Goal: Task Accomplishment & Management: Manage account settings

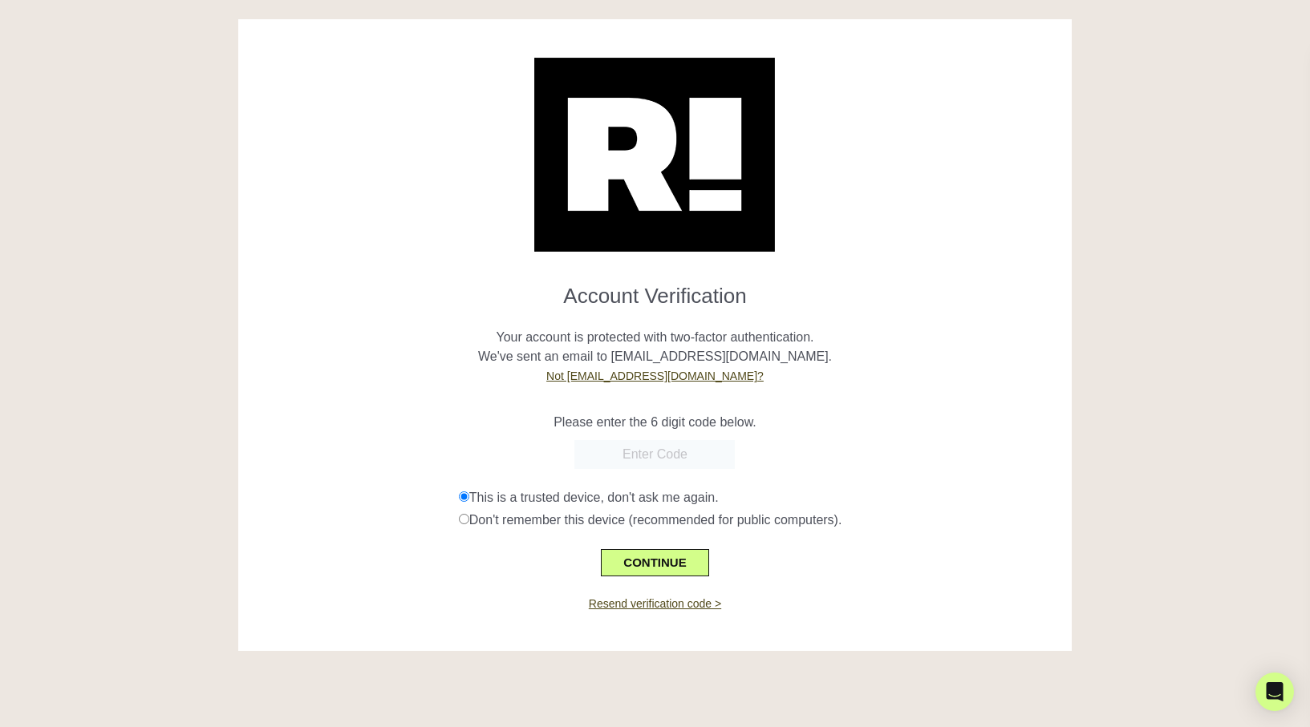
paste input "088814"
type input "088814"
click at [651, 565] on button "CONTINUE" at bounding box center [654, 562] width 107 height 27
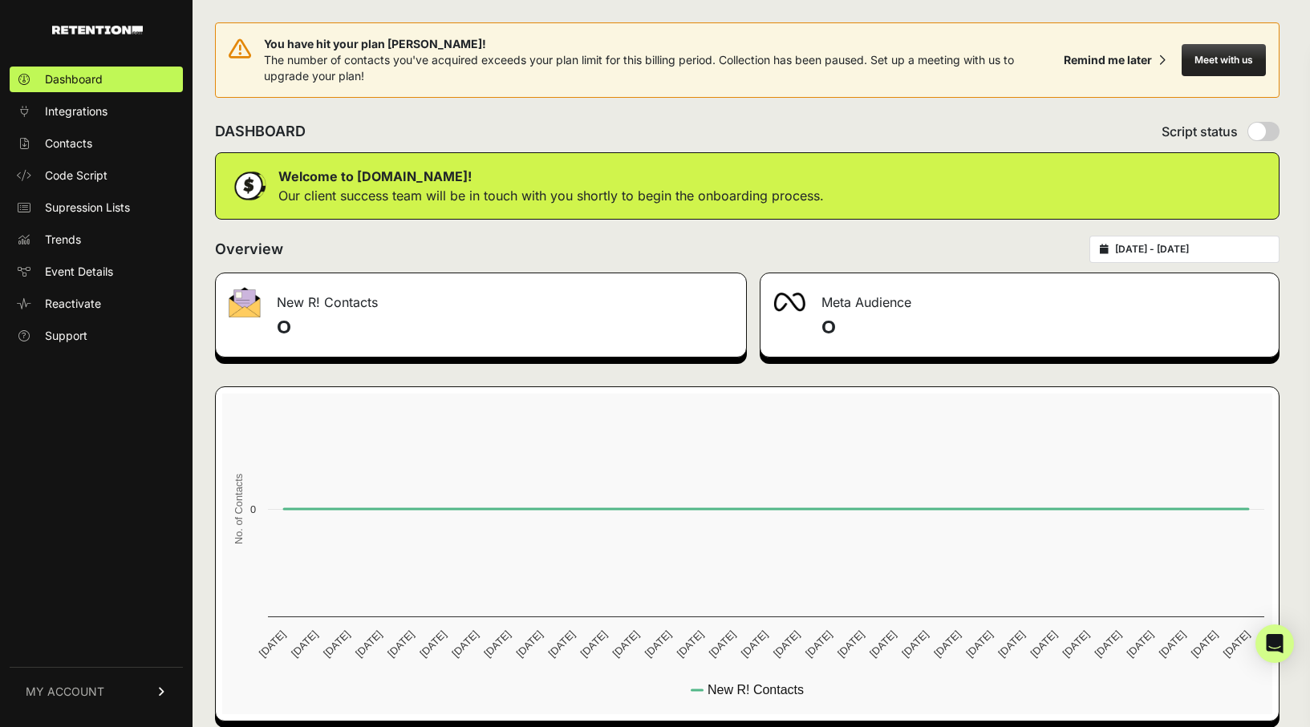
click at [144, 699] on link "MY ACCOUNT" at bounding box center [96, 691] width 173 height 49
click at [97, 16] on link at bounding box center [71, 25] width 143 height 51
click at [111, 682] on link "MY ACCOUNT" at bounding box center [96, 691] width 173 height 49
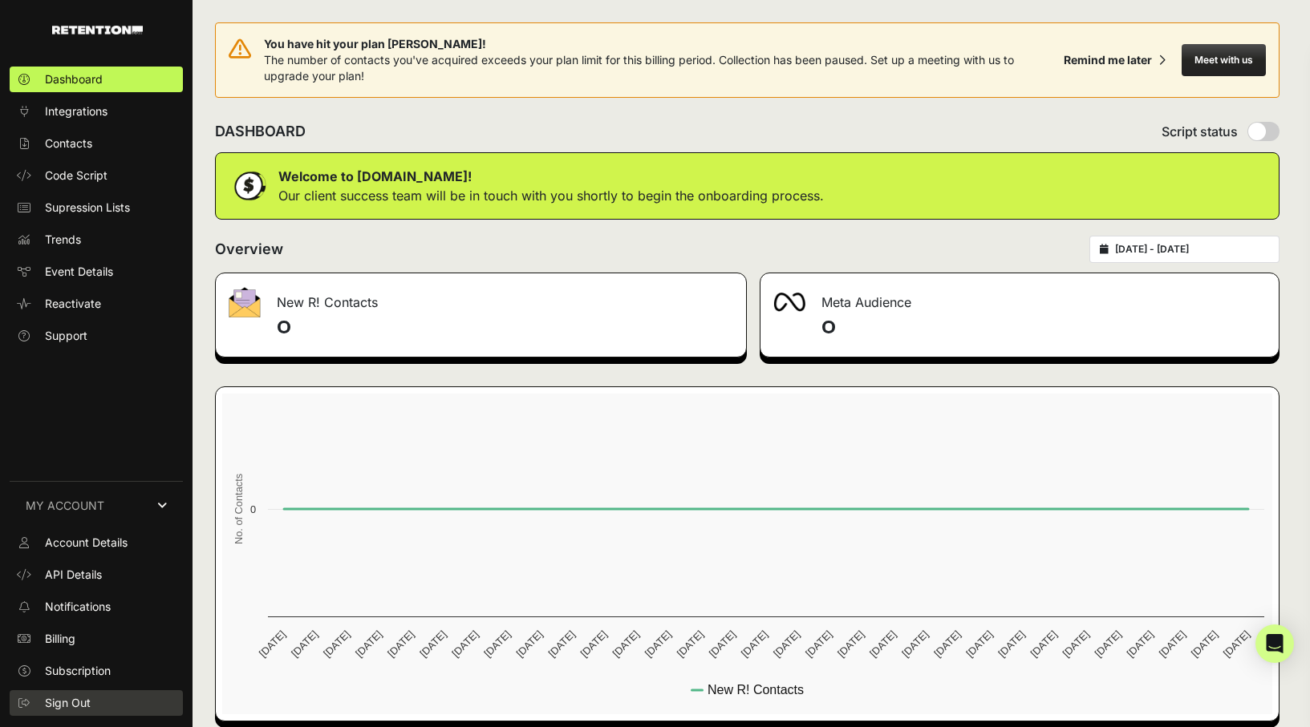
click at [104, 699] on link "Sign Out" at bounding box center [96, 704] width 173 height 26
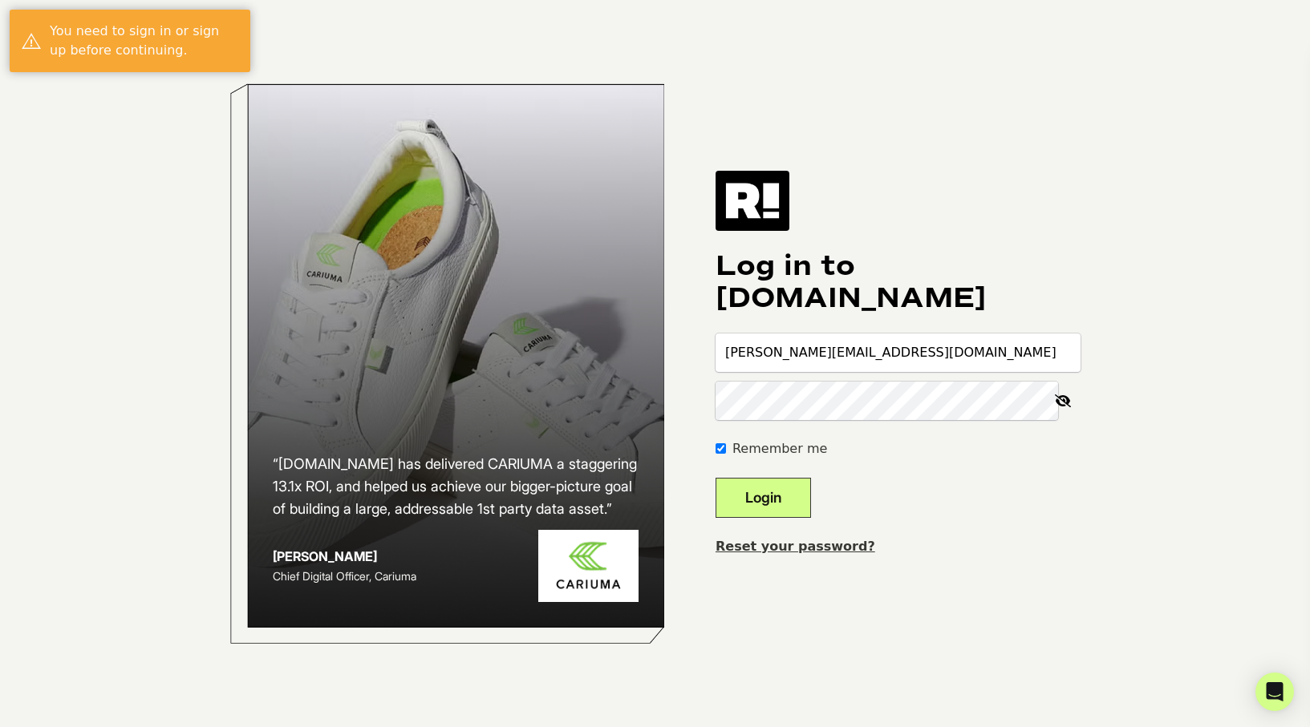
type input "[PERSON_NAME][EMAIL_ADDRESS][DOMAIN_NAME]"
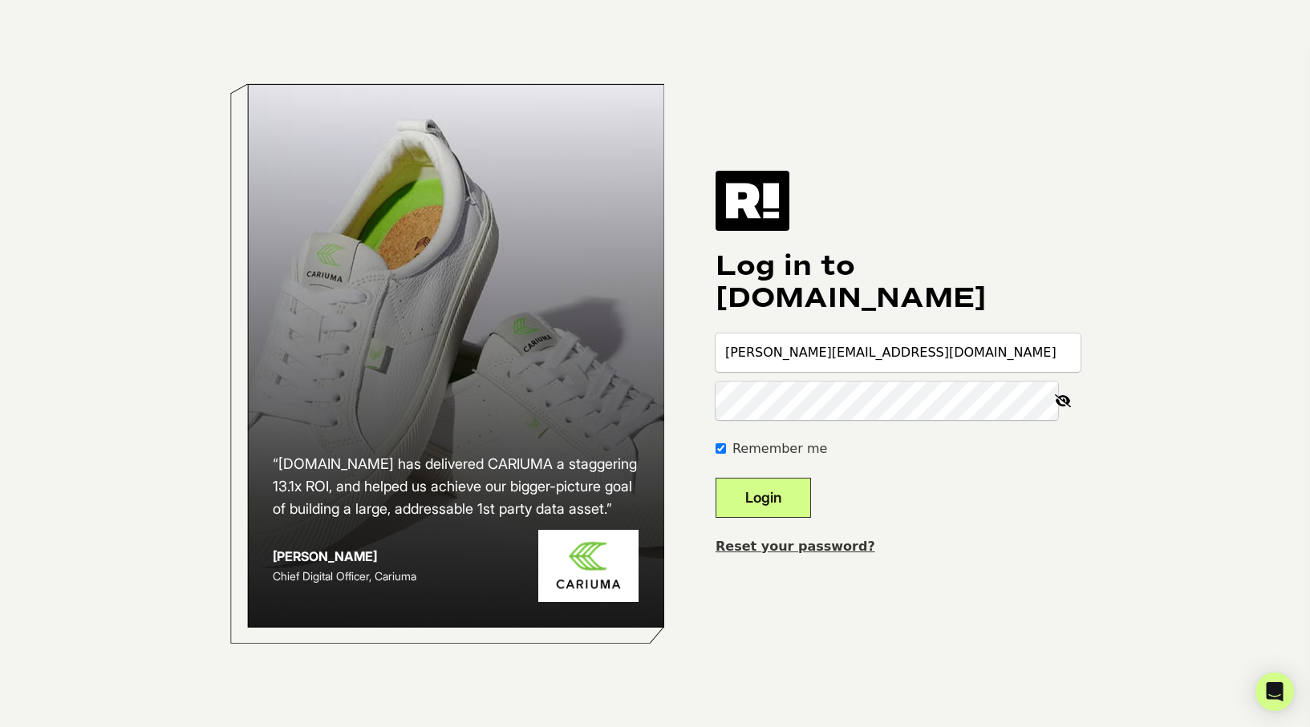
click at [794, 486] on button "Login" at bounding box center [762, 498] width 95 height 40
